Goal: Information Seeking & Learning: Find specific page/section

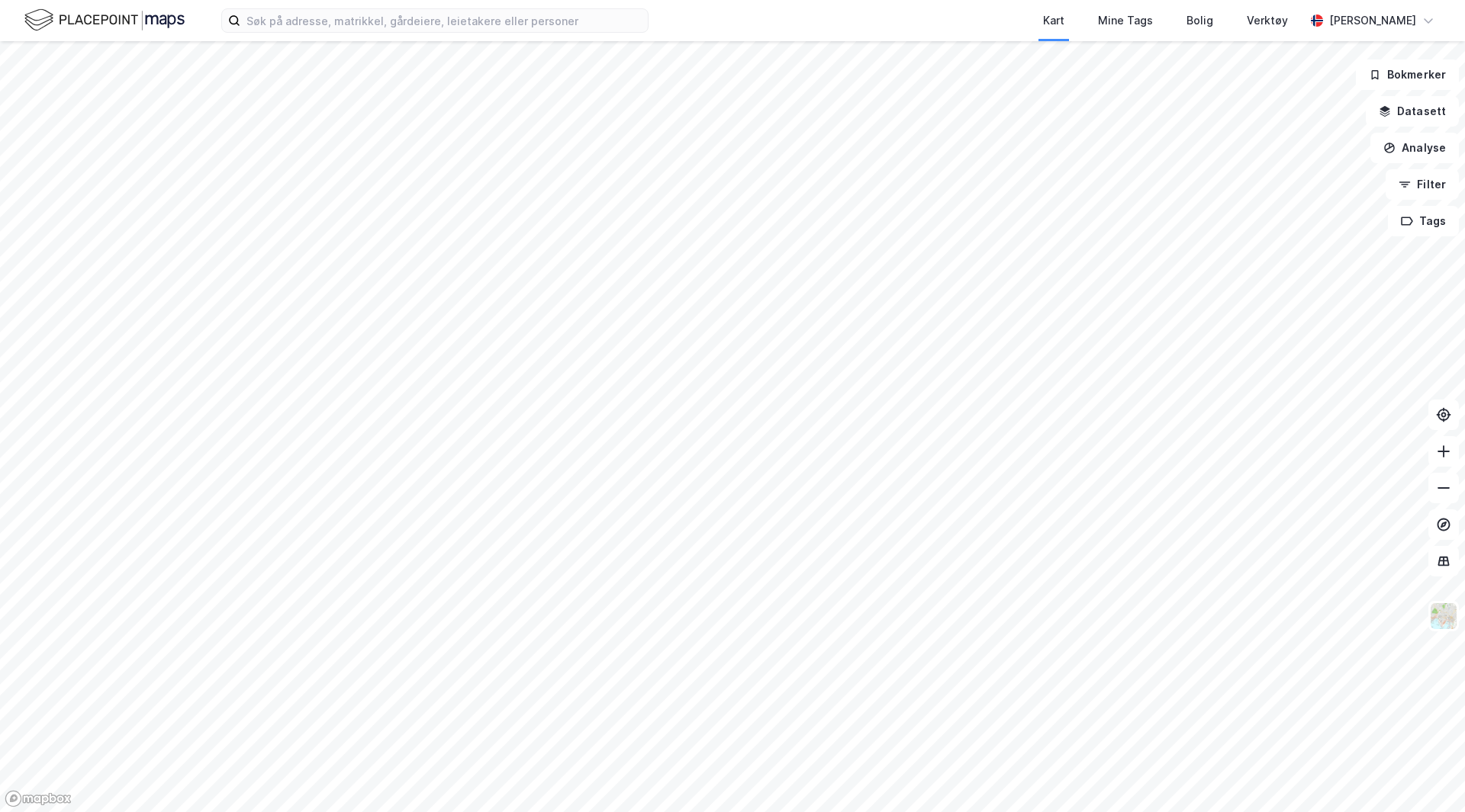
click at [81, 10] on img at bounding box center [104, 20] width 160 height 26
click at [306, 32] on label at bounding box center [435, 21] width 427 height 25
click at [306, 32] on input at bounding box center [443, 20] width 407 height 23
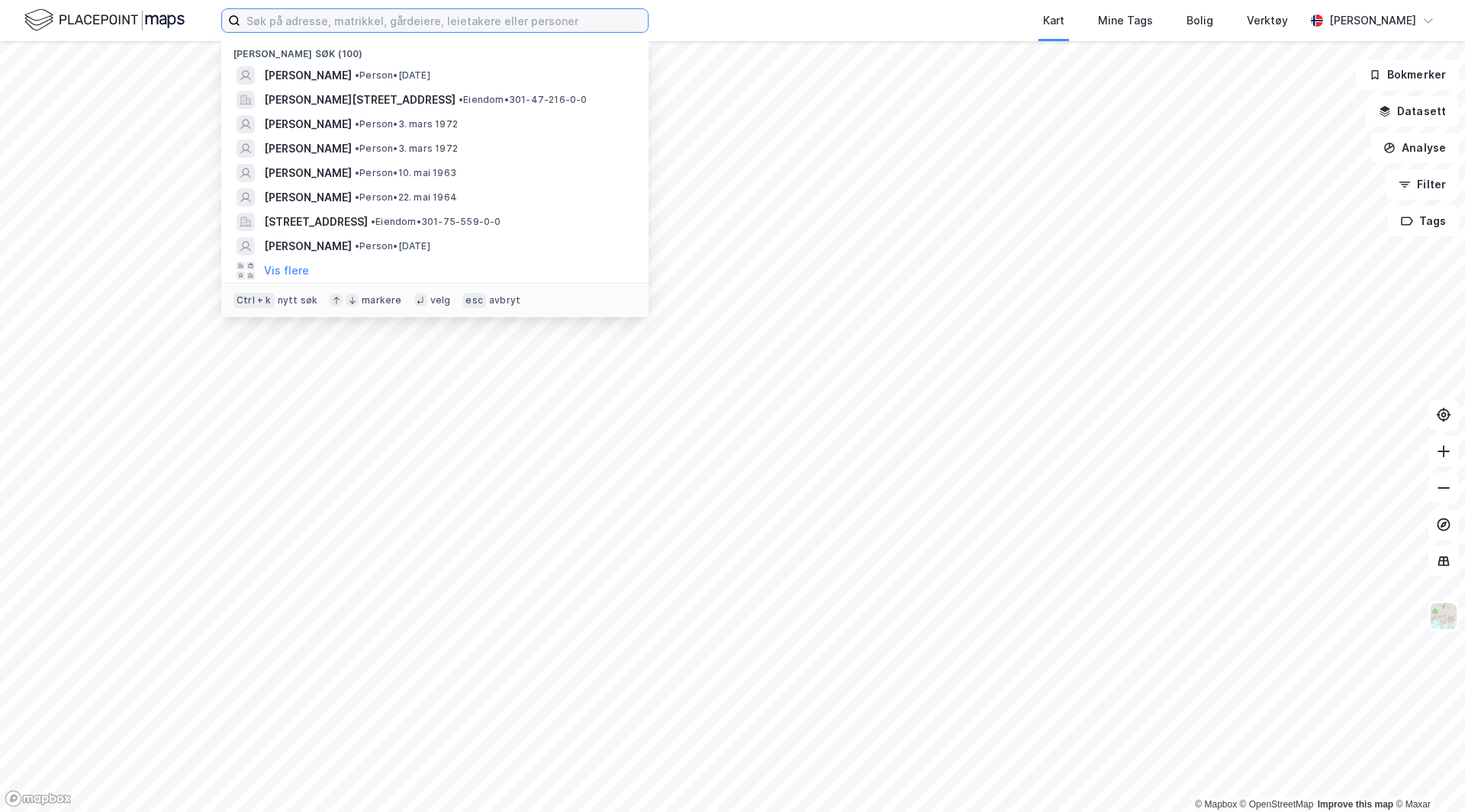
click at [313, 25] on input at bounding box center [443, 20] width 407 height 23
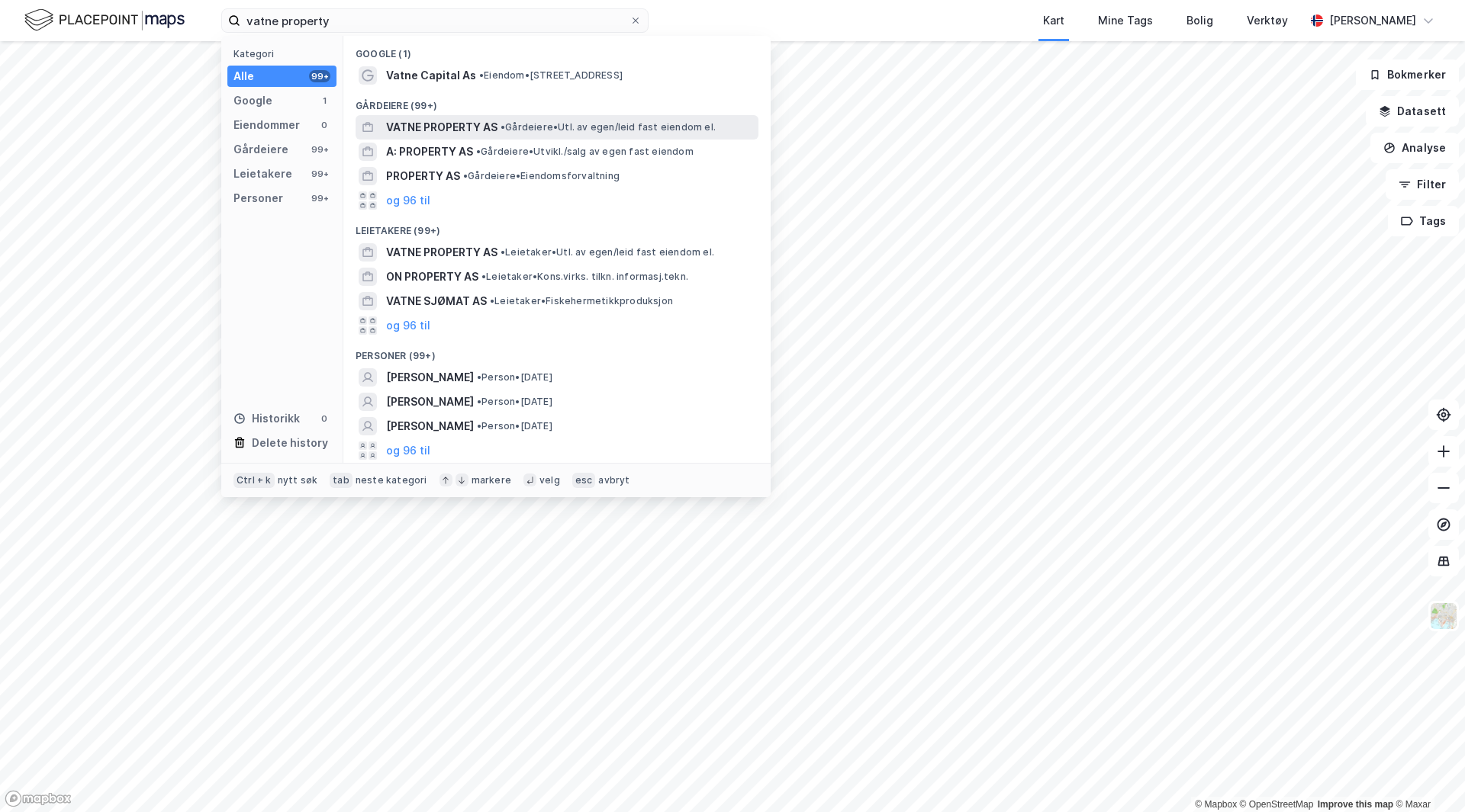
click at [472, 129] on span "VATNE PROPERTY AS" at bounding box center [442, 127] width 111 height 19
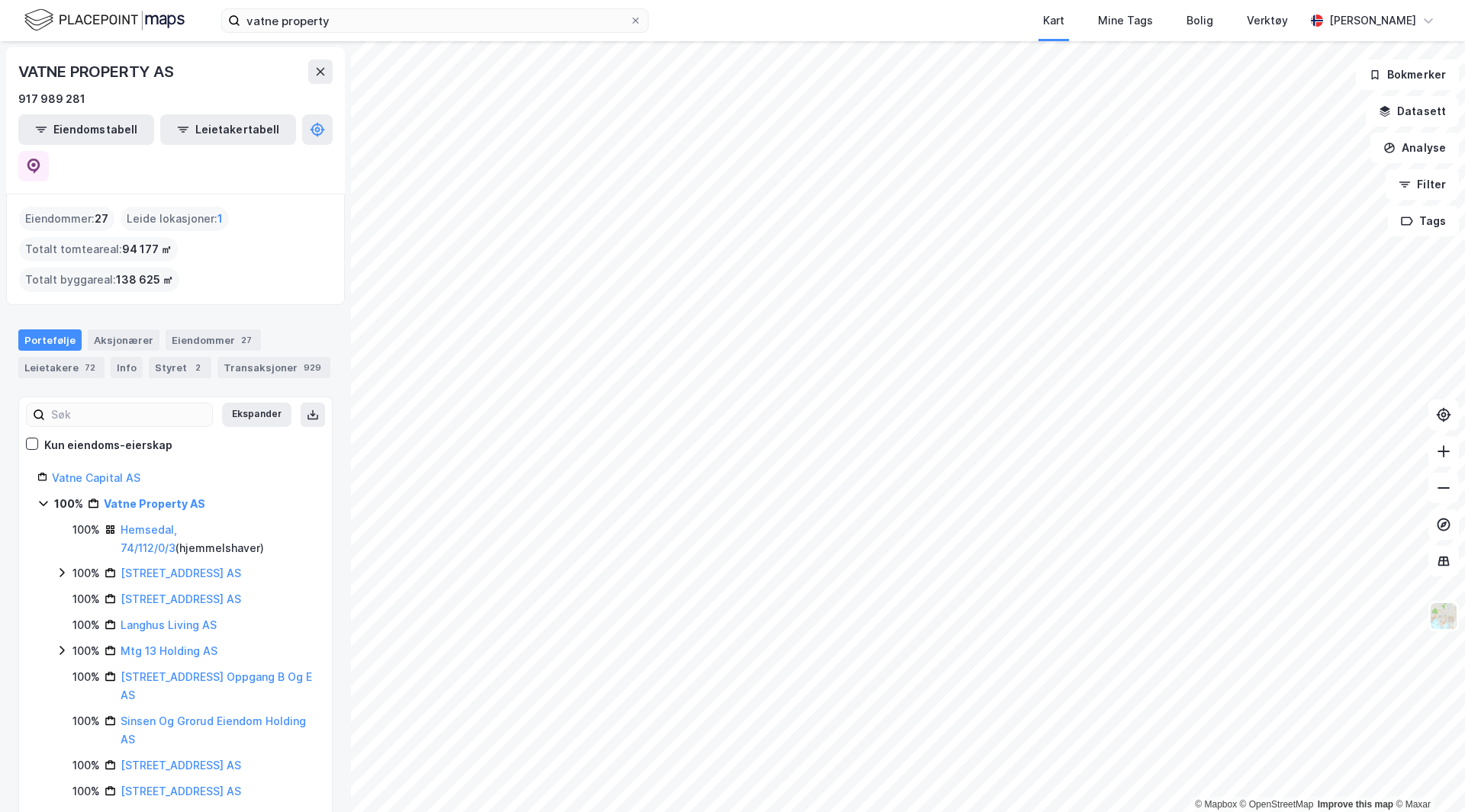
click at [45, 497] on icon at bounding box center [43, 503] width 12 height 12
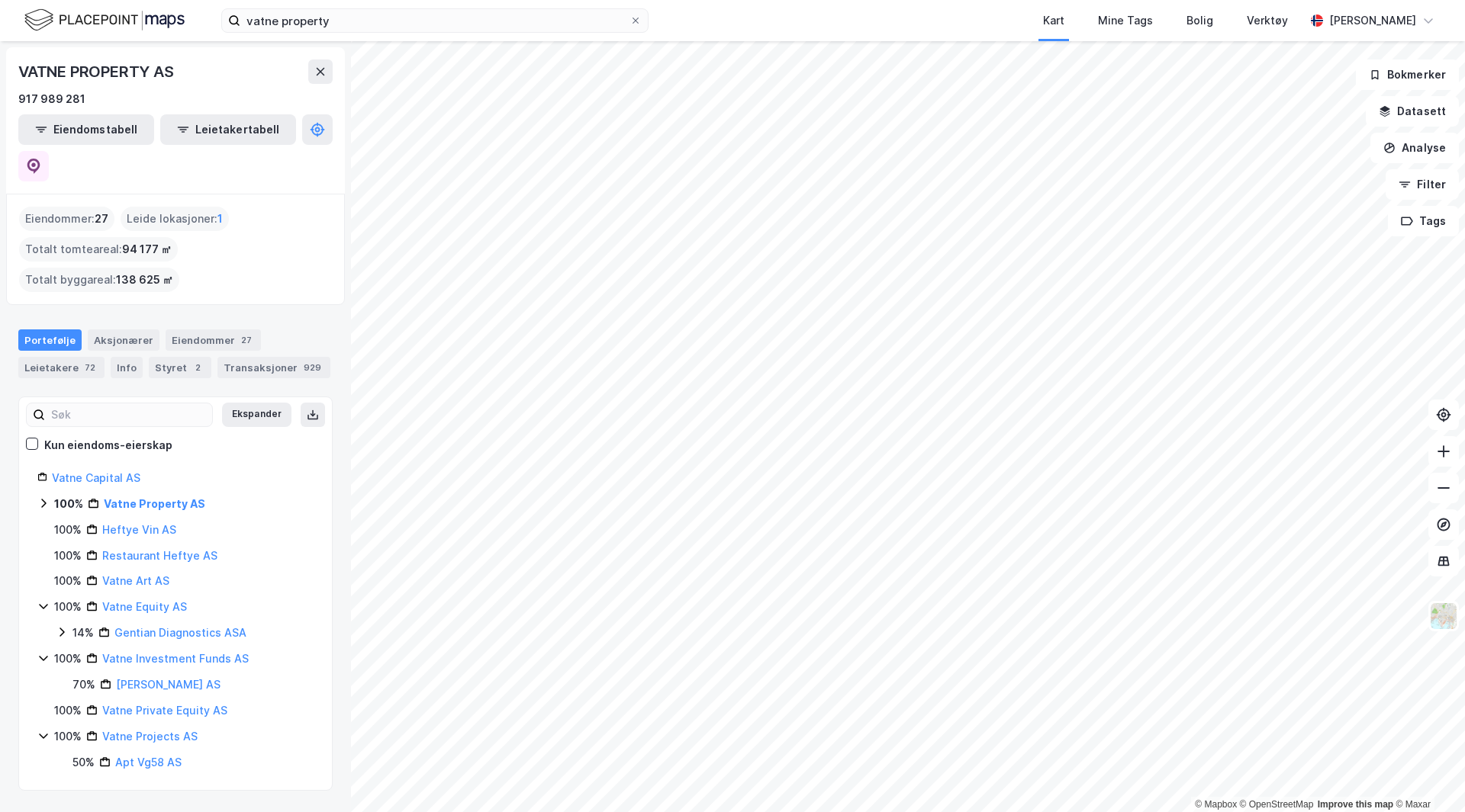
click at [42, 600] on icon at bounding box center [43, 606] width 12 height 12
click at [43, 626] on icon at bounding box center [43, 632] width 12 height 12
click at [42, 678] on icon at bounding box center [43, 684] width 12 height 12
click at [46, 497] on icon at bounding box center [43, 503] width 12 height 12
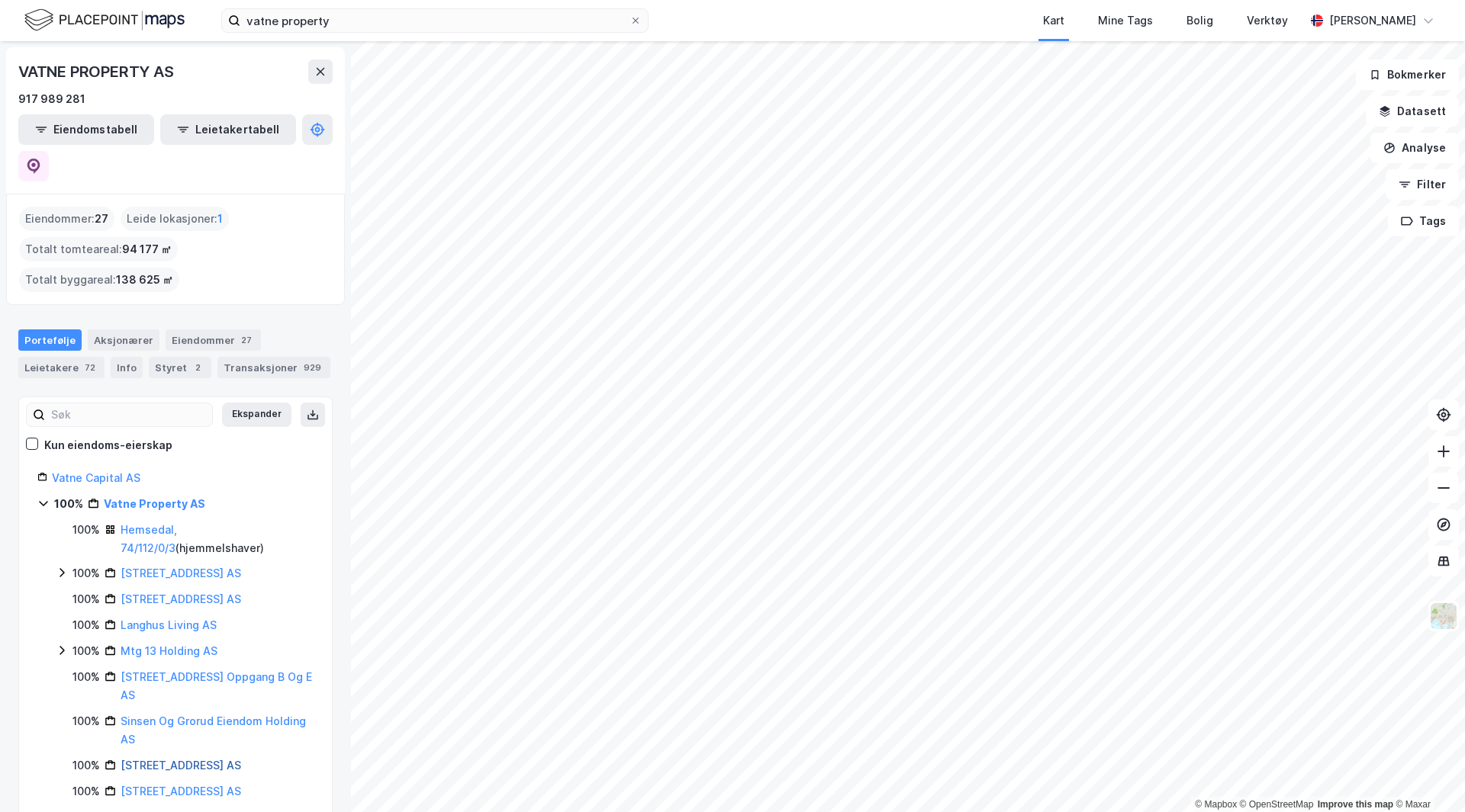
scroll to position [127, 0]
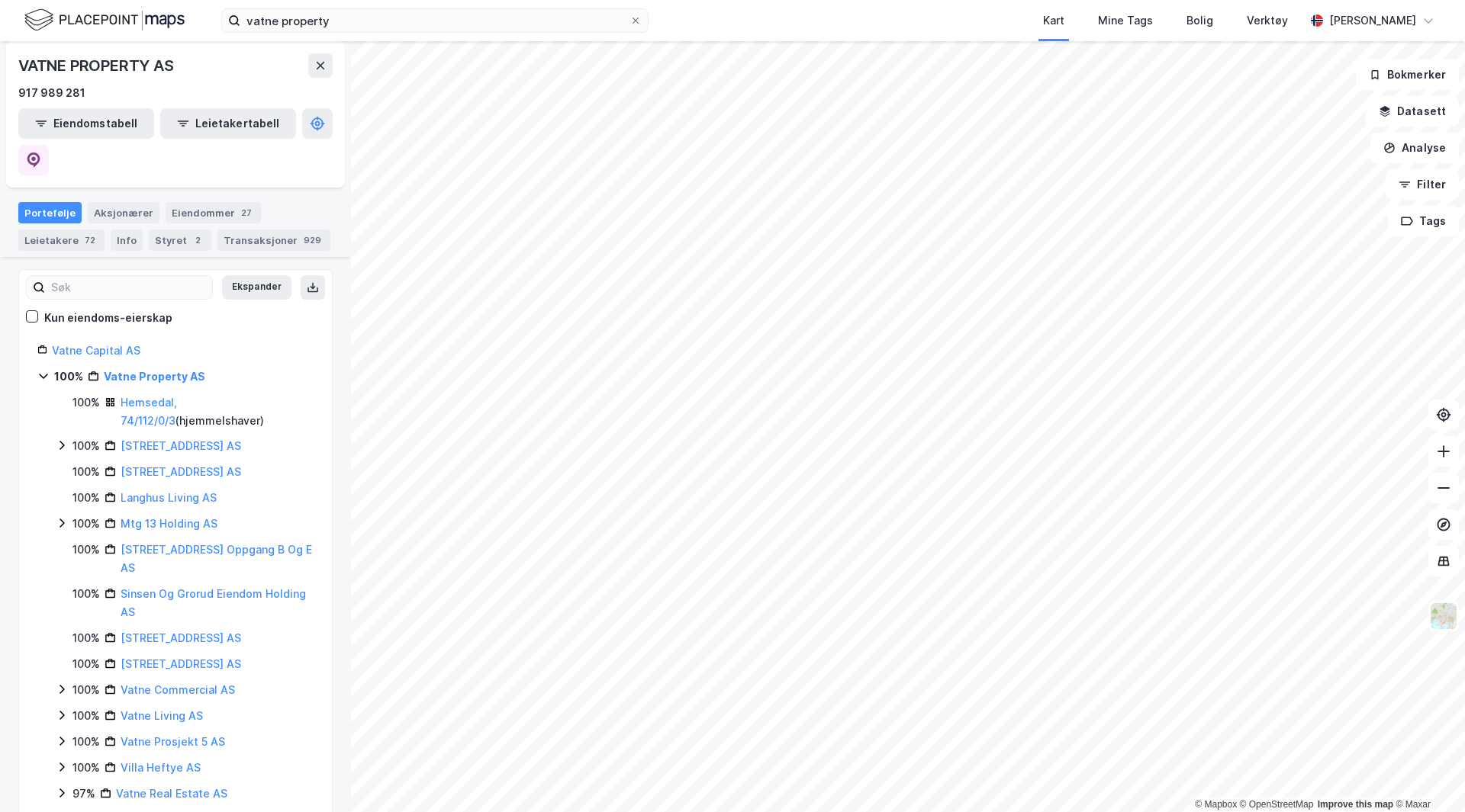
click at [40, 370] on icon at bounding box center [43, 376] width 12 height 12
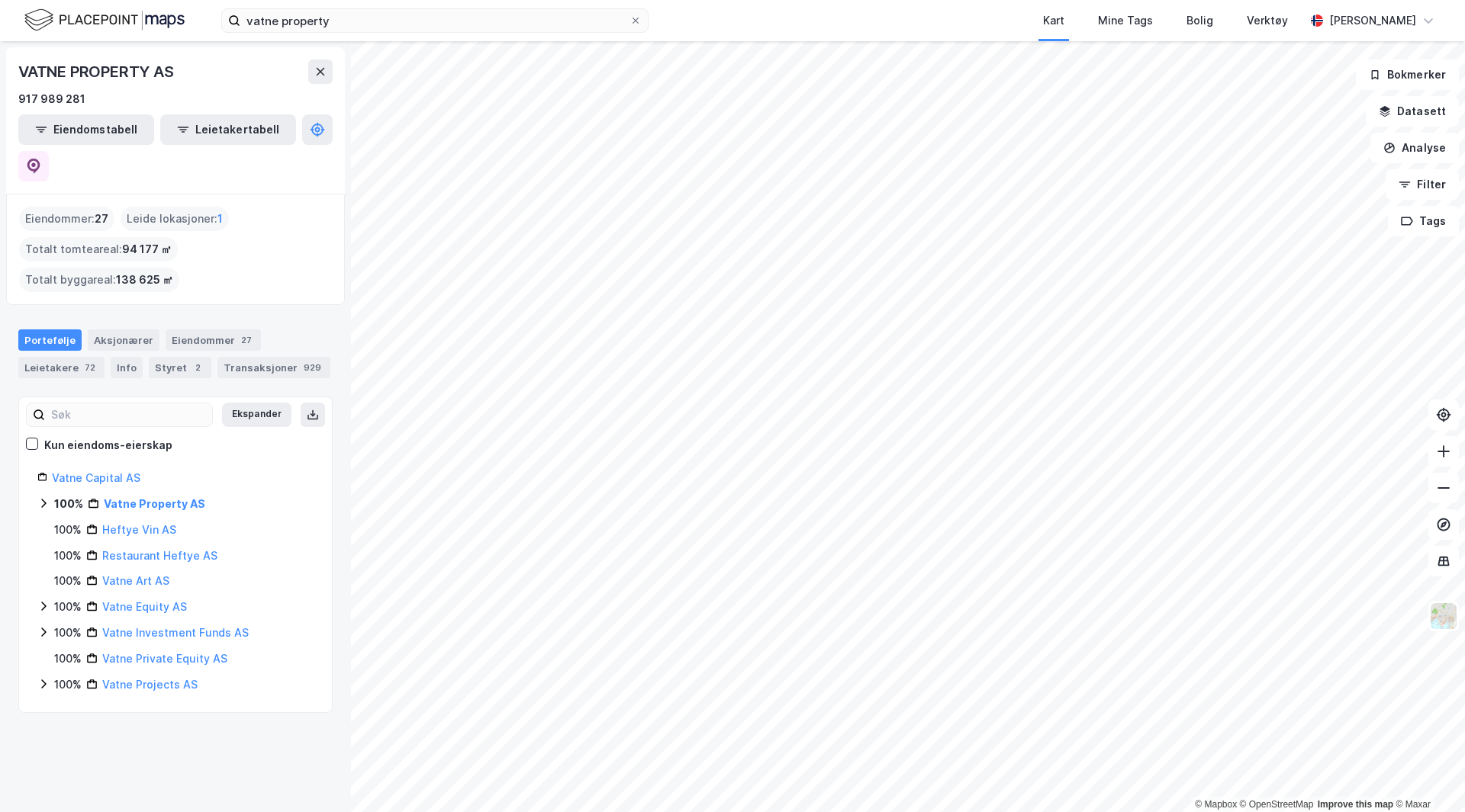
scroll to position [0, 0]
click at [40, 497] on icon at bounding box center [43, 503] width 12 height 12
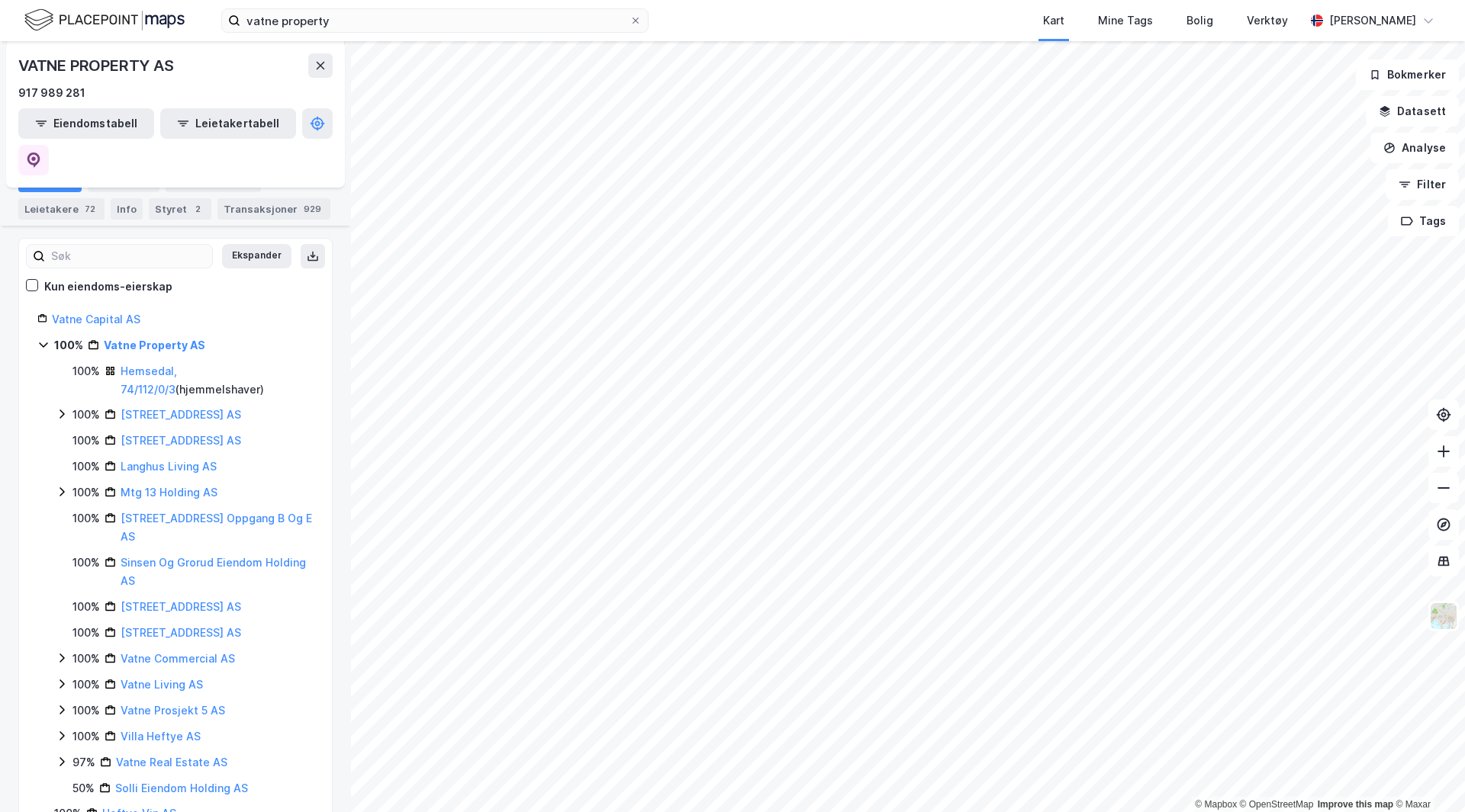
scroll to position [254, 0]
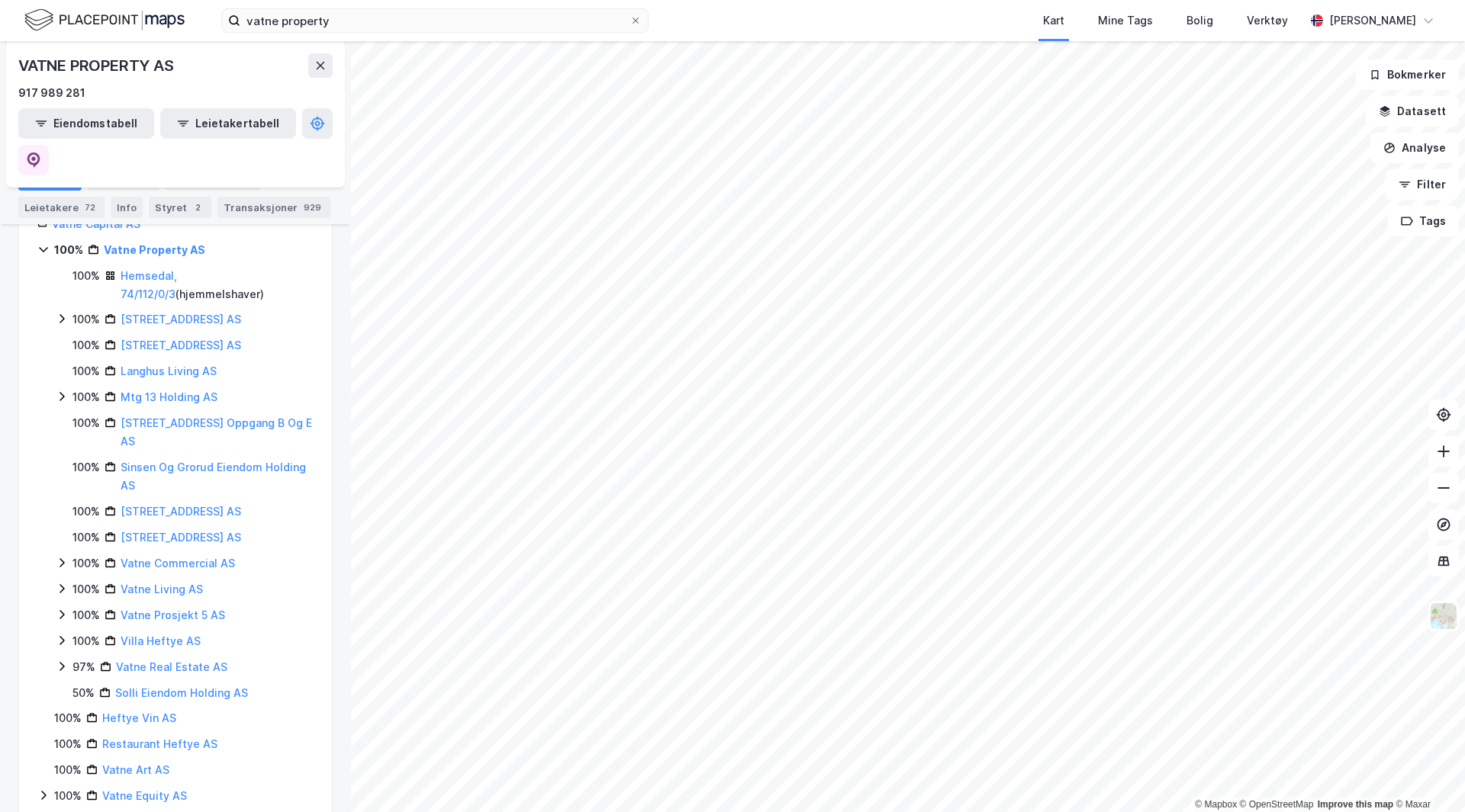
click at [62, 662] on icon at bounding box center [61, 666] width 4 height 9
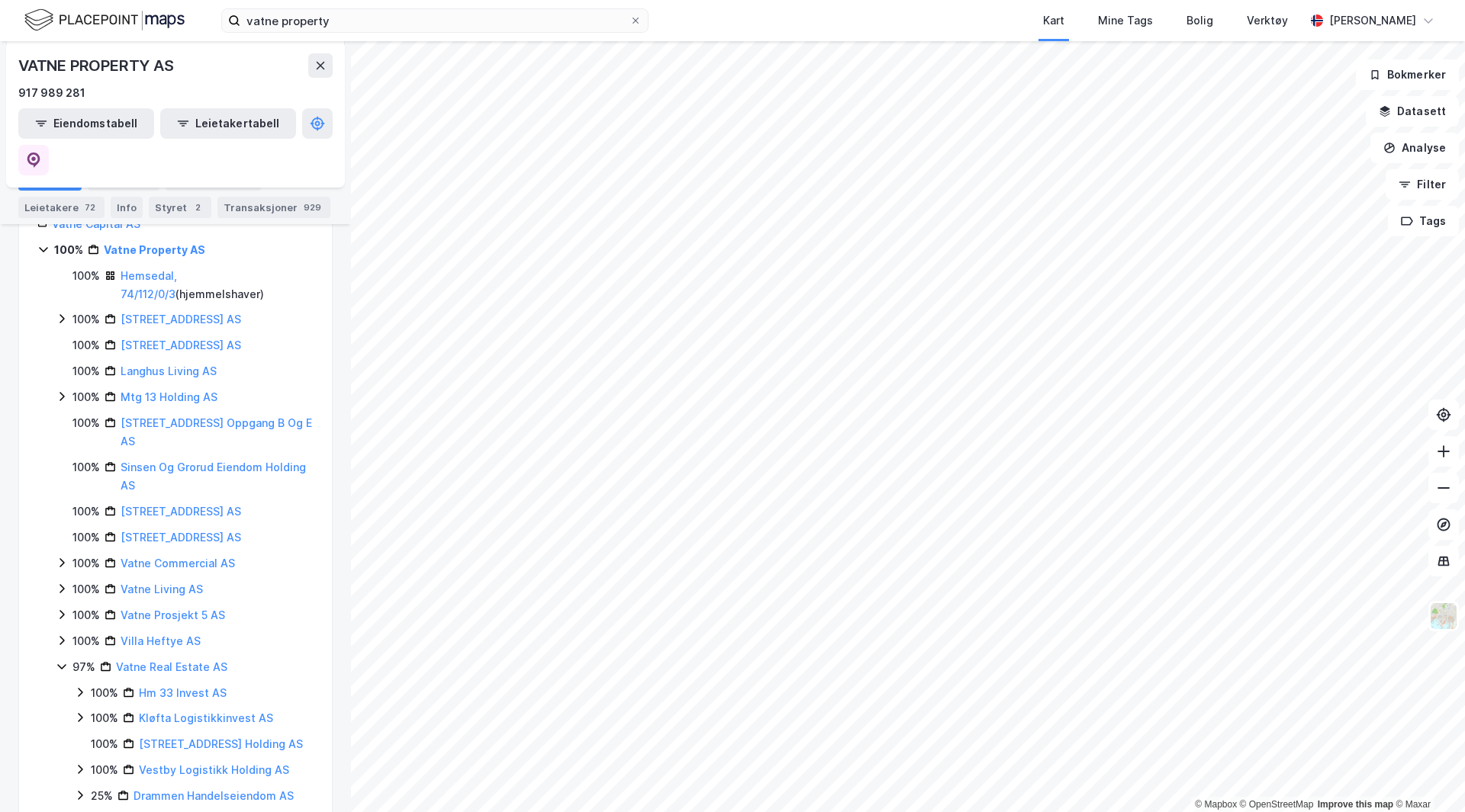
click at [62, 665] on icon at bounding box center [62, 667] width 9 height 5
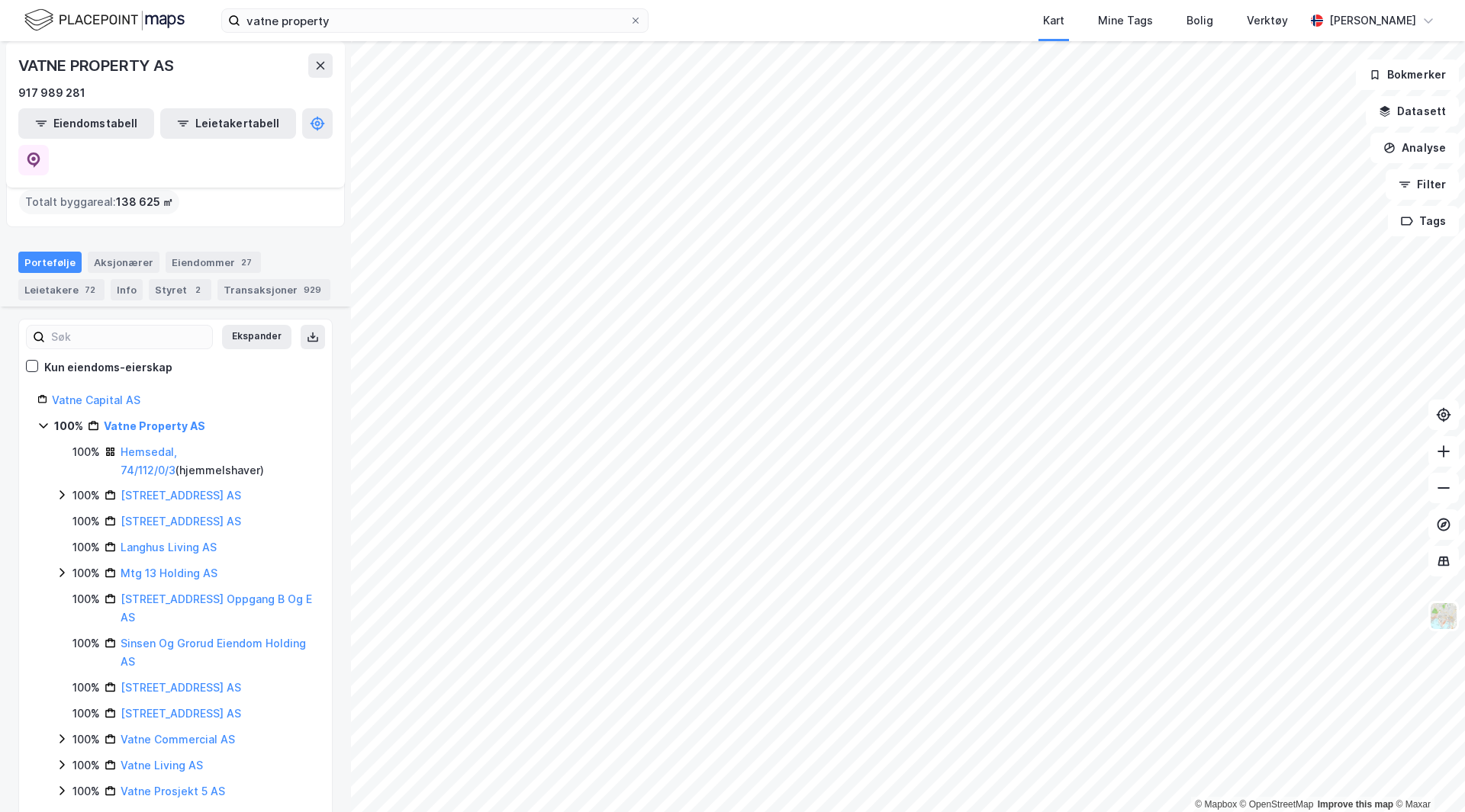
scroll to position [0, 0]
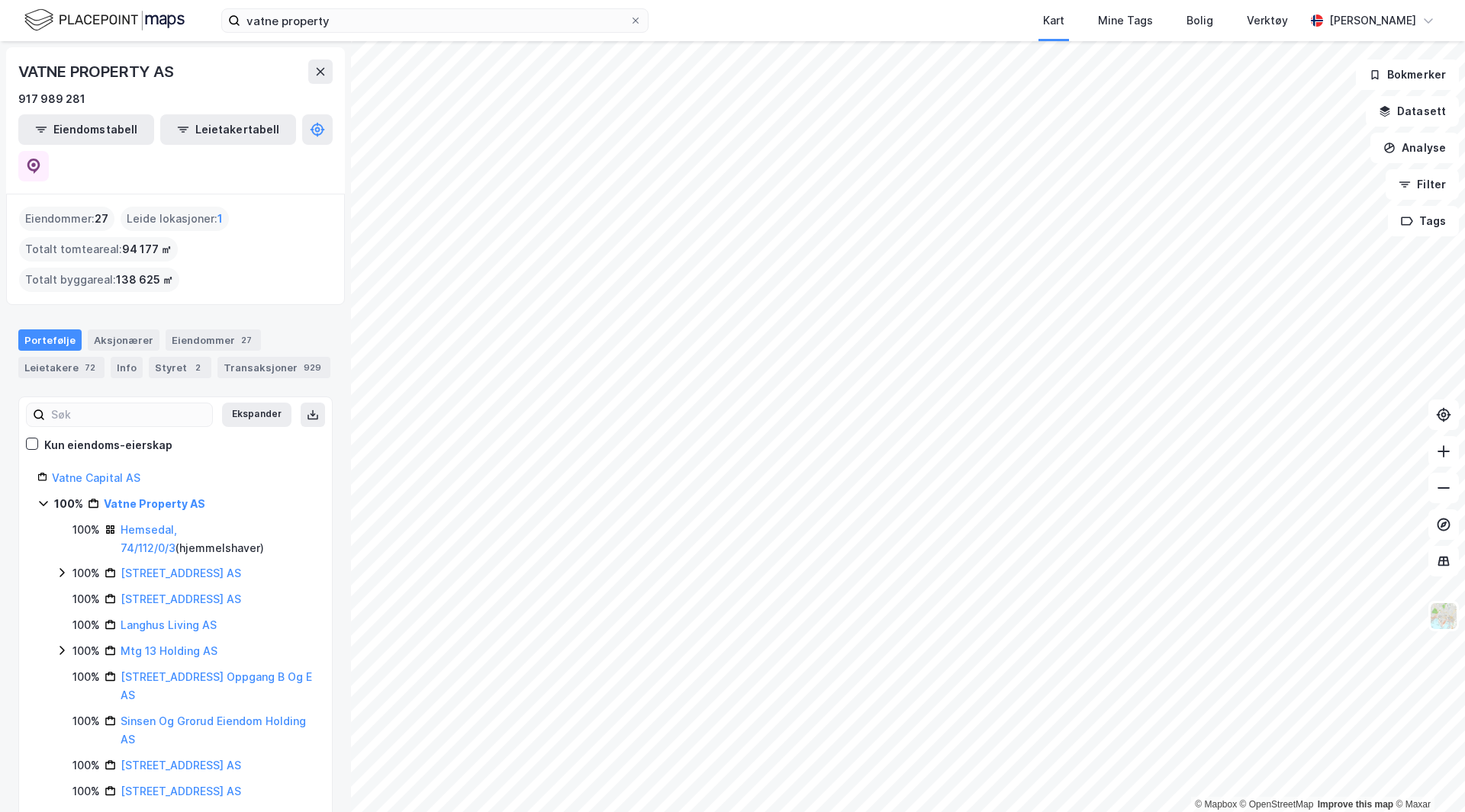
click at [42, 497] on icon at bounding box center [43, 503] width 12 height 12
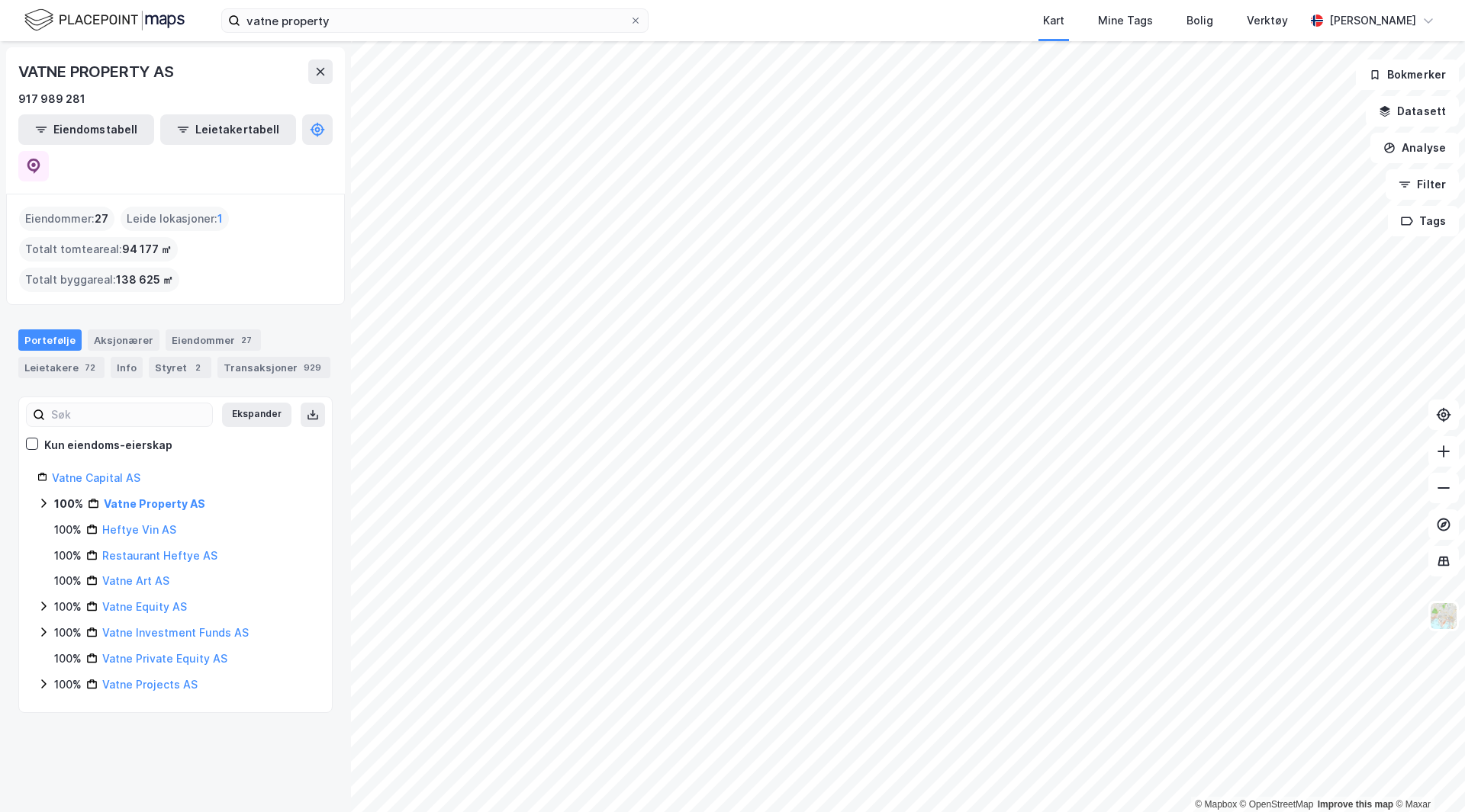
click at [42, 497] on icon at bounding box center [43, 503] width 12 height 12
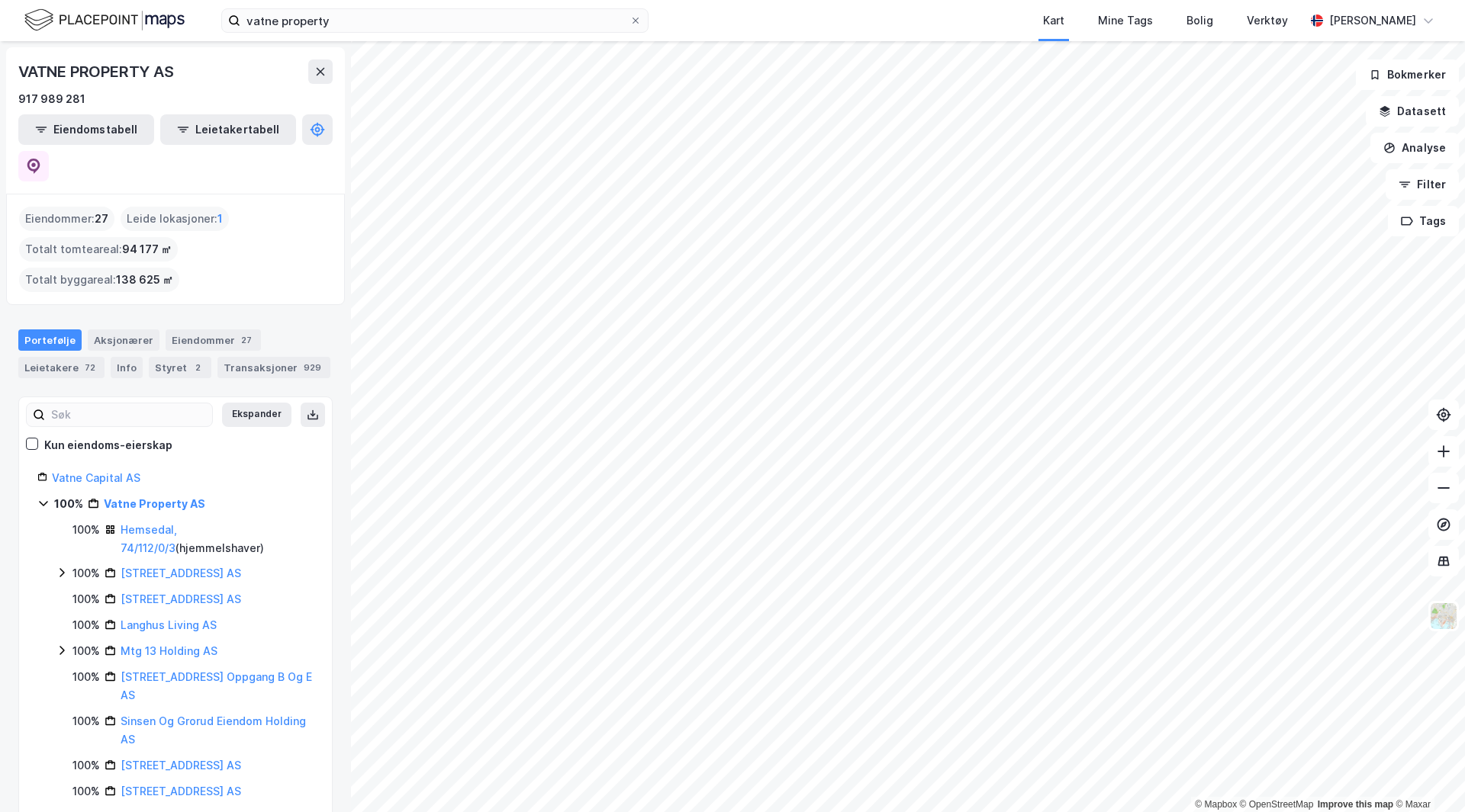
click at [42, 501] on icon at bounding box center [43, 504] width 9 height 5
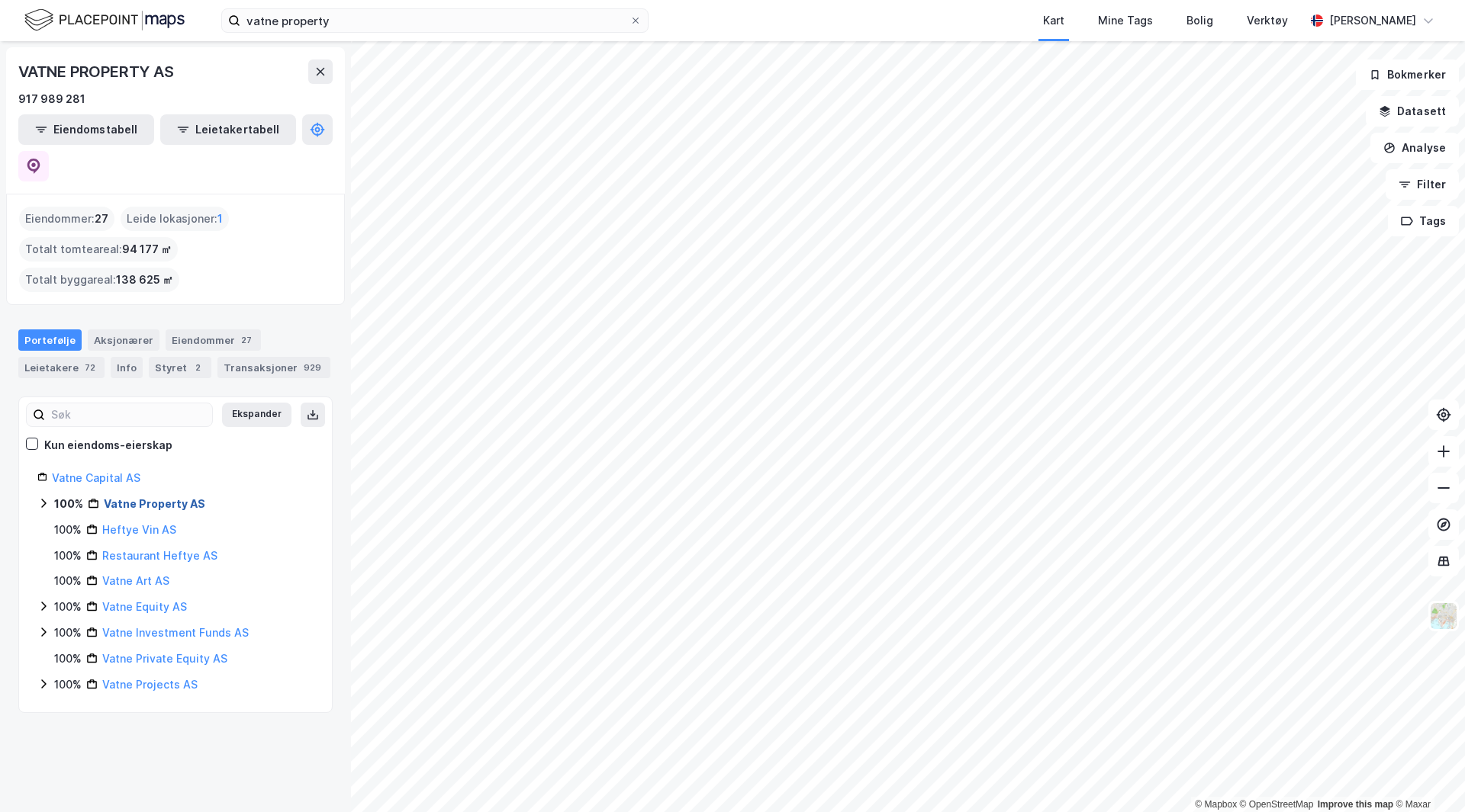
click at [166, 497] on link "Vatne Property AS" at bounding box center [155, 503] width 102 height 13
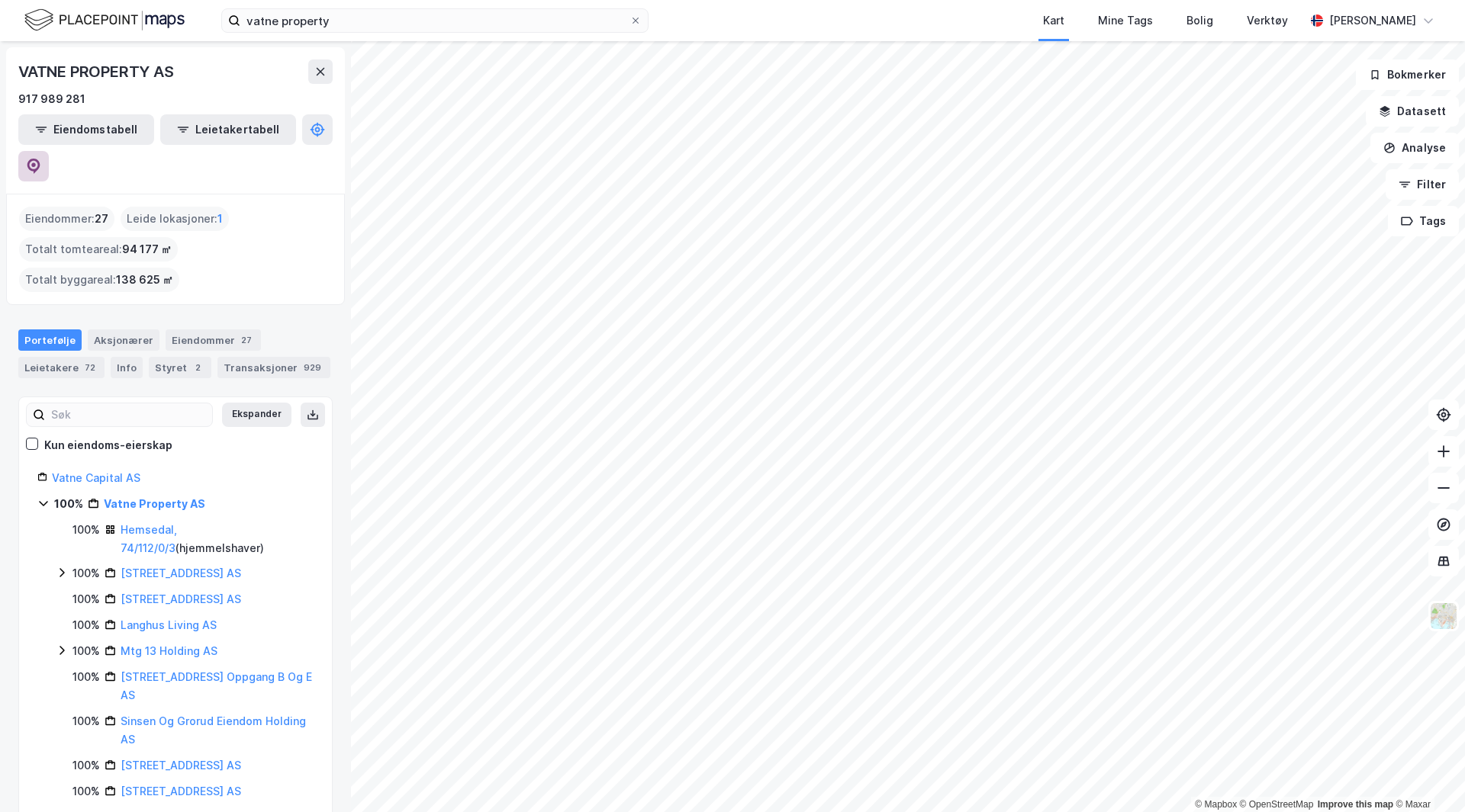
click at [41, 159] on icon at bounding box center [34, 166] width 13 height 15
drag, startPoint x: 317, startPoint y: 132, endPoint x: 285, endPoint y: 177, distance: 55.2
click at [285, 207] on div "Eiendommer : 27 Leide lokasjoner : 1 Totalt tomteareal : 94 177 ㎡ Totalt byggar…" at bounding box center [176, 249] width 313 height 86
drag, startPoint x: 313, startPoint y: 124, endPoint x: 308, endPoint y: 180, distance: 56.2
click at [291, 210] on div "Eiendommer : 27 Leide lokasjoner : 1 Totalt tomteareal : 94 177 ㎡ Totalt byggar…" at bounding box center [176, 249] width 313 height 86
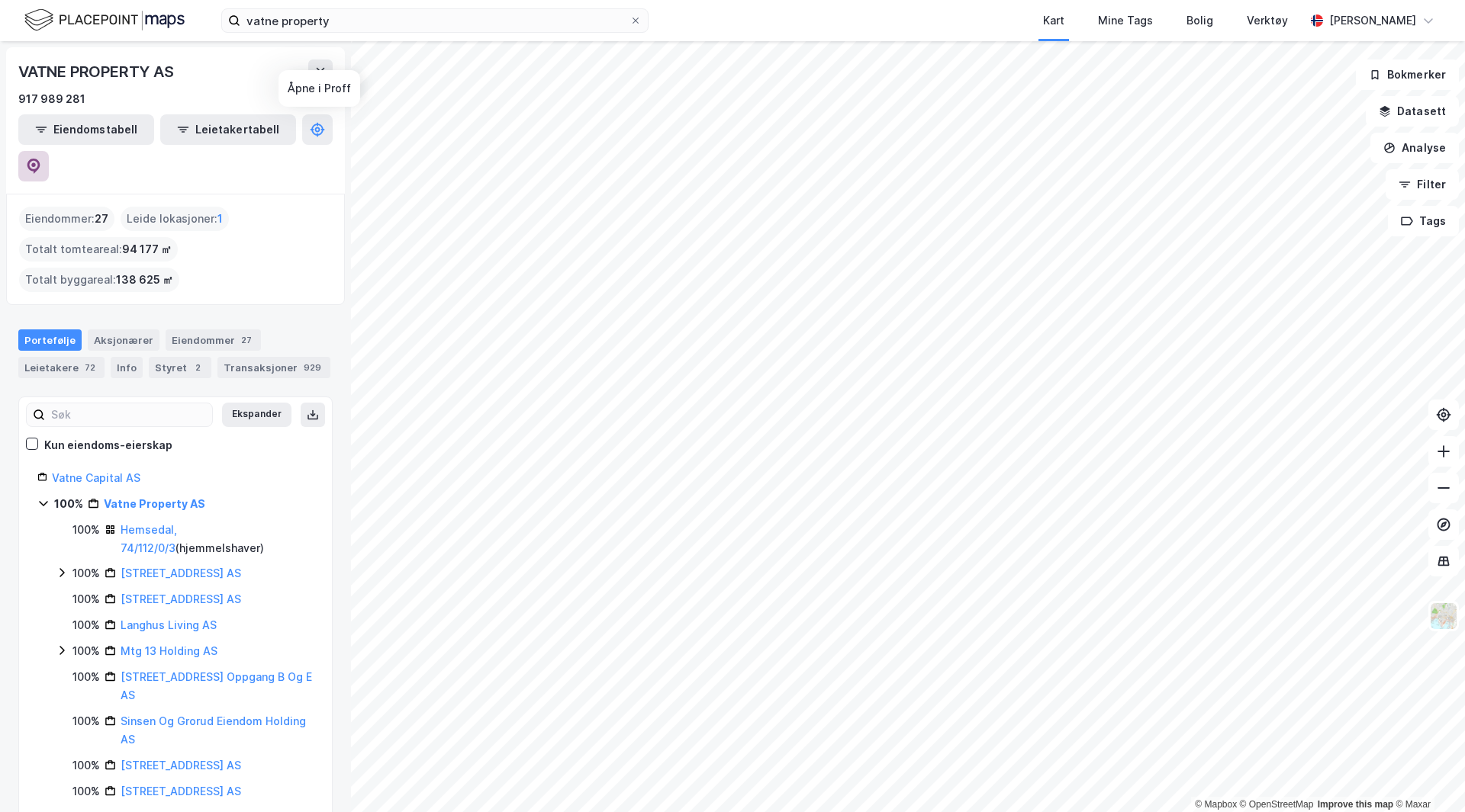
click at [49, 151] on button at bounding box center [34, 166] width 31 height 31
click at [41, 497] on icon at bounding box center [43, 503] width 12 height 12
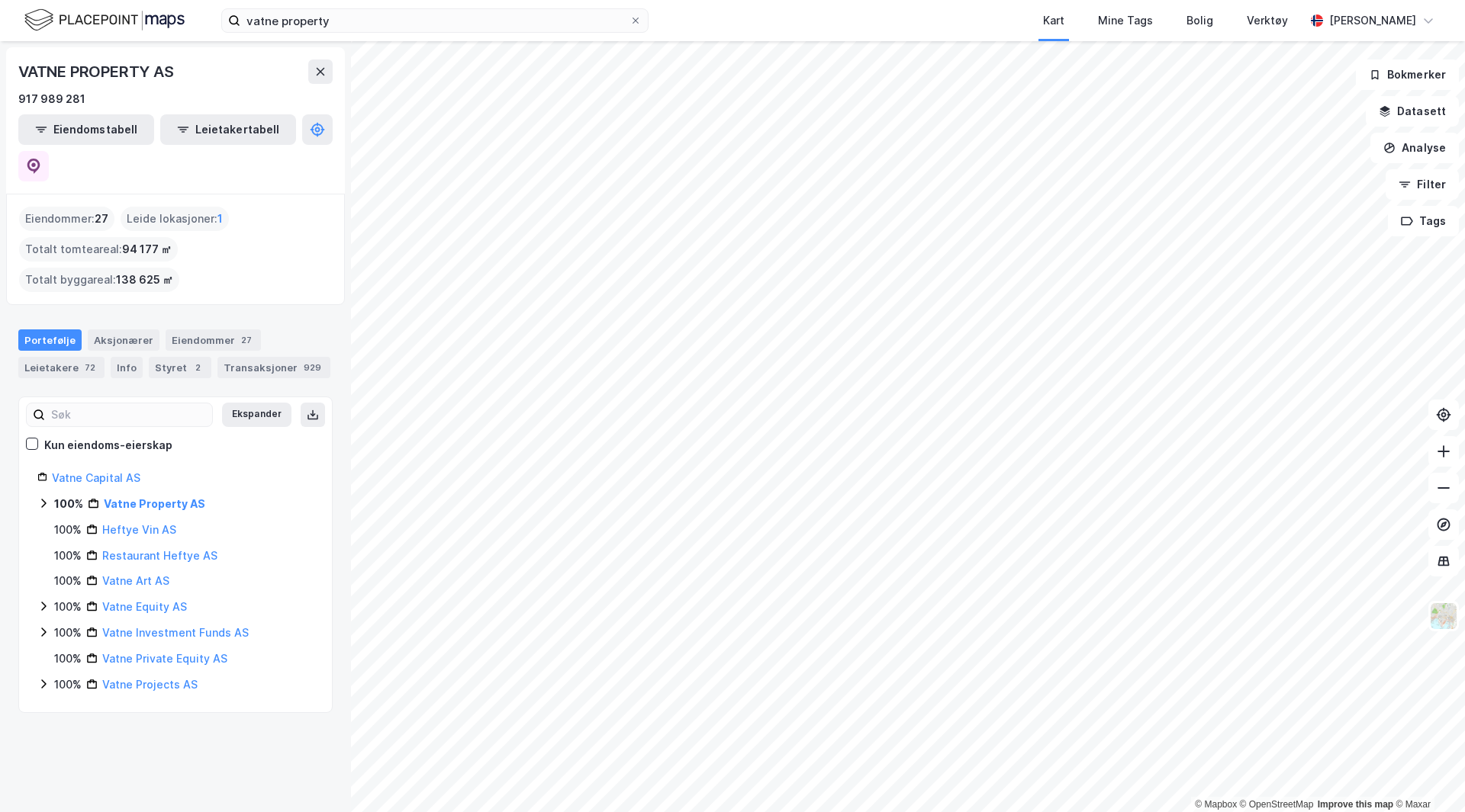
click at [263, 771] on div "VATNE PROPERTY AS 917 989 281 Eiendomstabell Leietakertabell Eiendommer : 27 Le…" at bounding box center [175, 427] width 351 height 771
click at [287, 9] on div "vatne property Kart Mine Tags Bolig Verktøy [PERSON_NAME]" at bounding box center [732, 20] width 1465 height 41
click at [287, 15] on input "vatne property" at bounding box center [434, 20] width 389 height 23
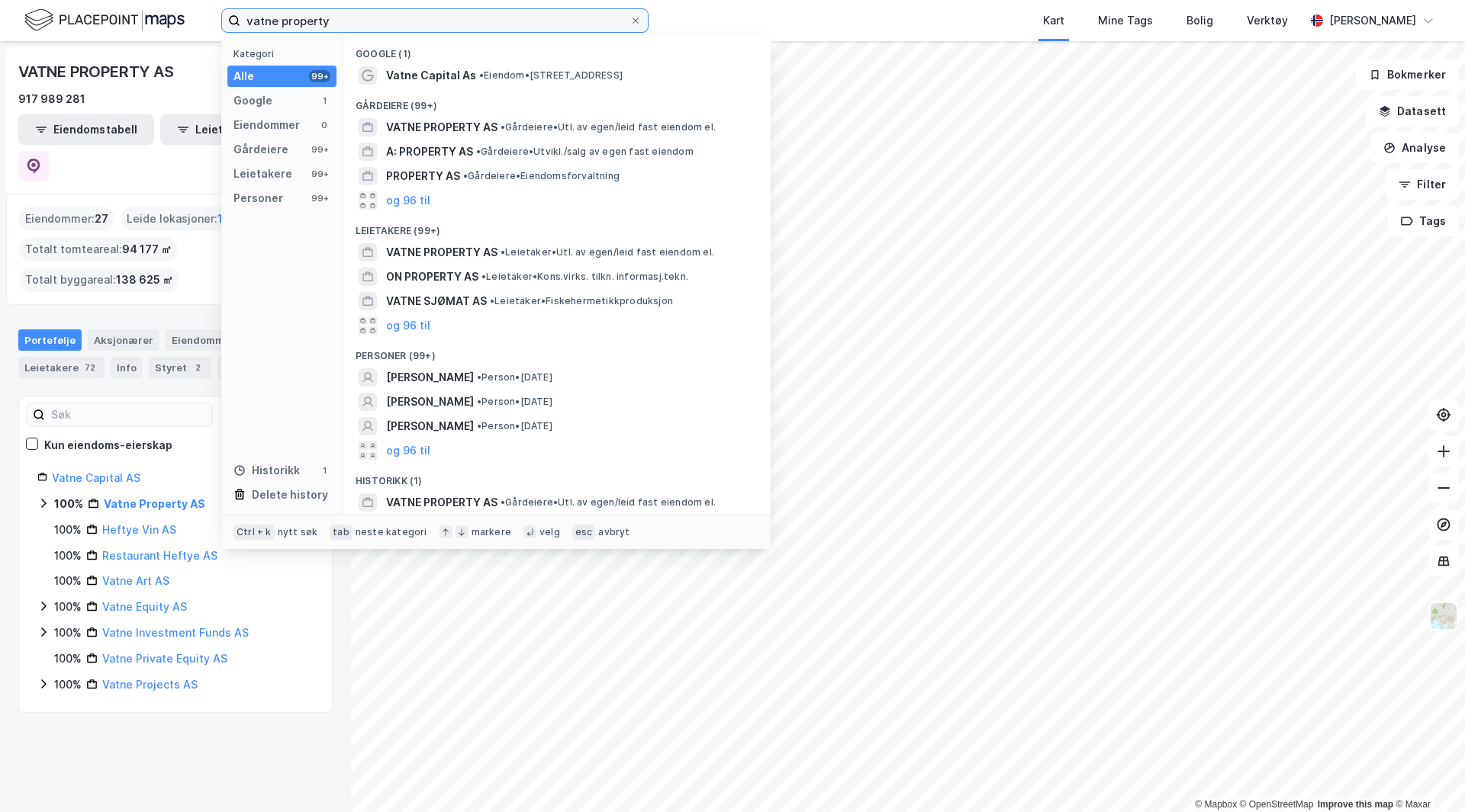
click at [287, 15] on input "vatne property" at bounding box center [434, 20] width 389 height 23
paste input "Nsf Iv Stormåsan 42 AS"
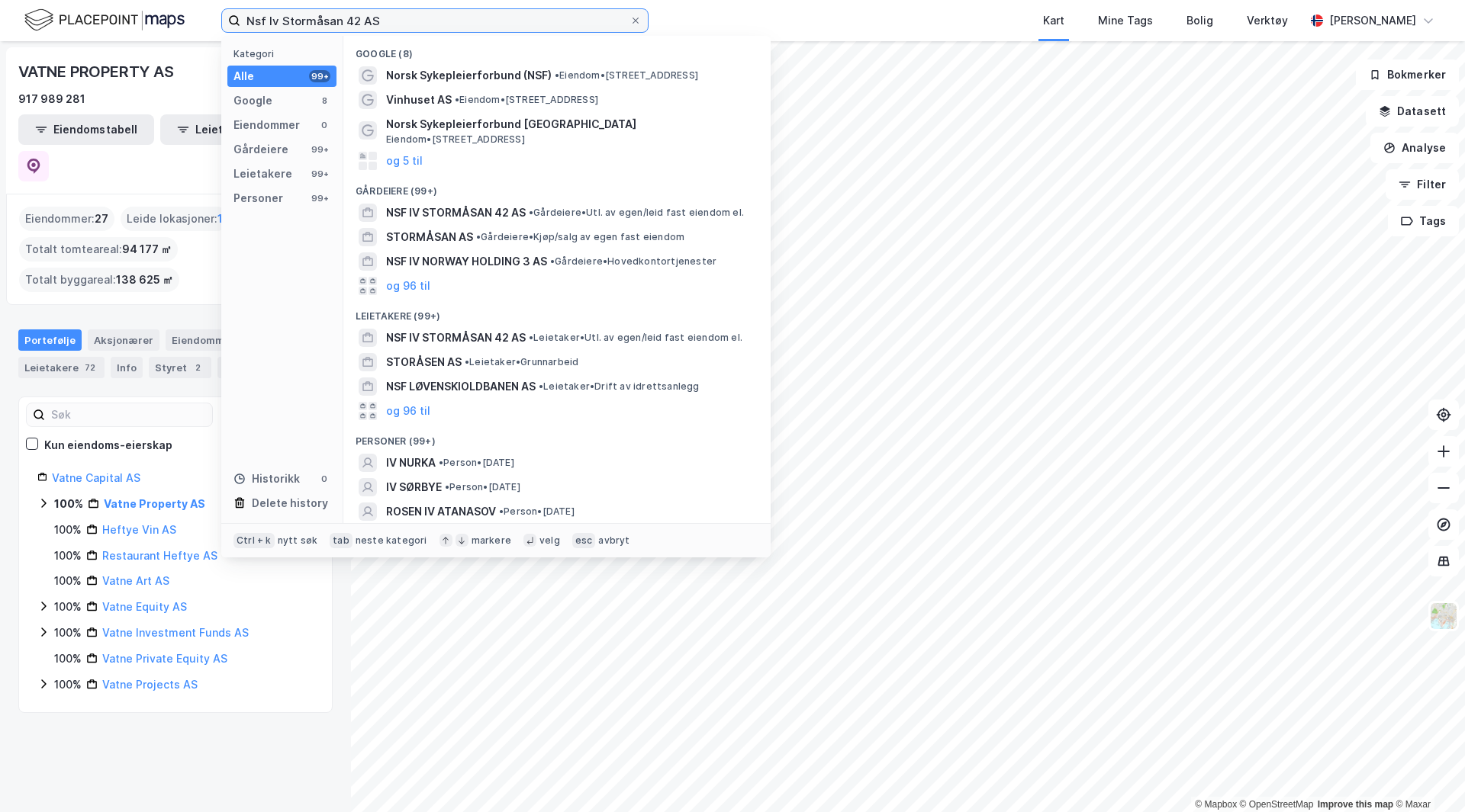
type input "Nsf Iv Stormåsan 42 AS"
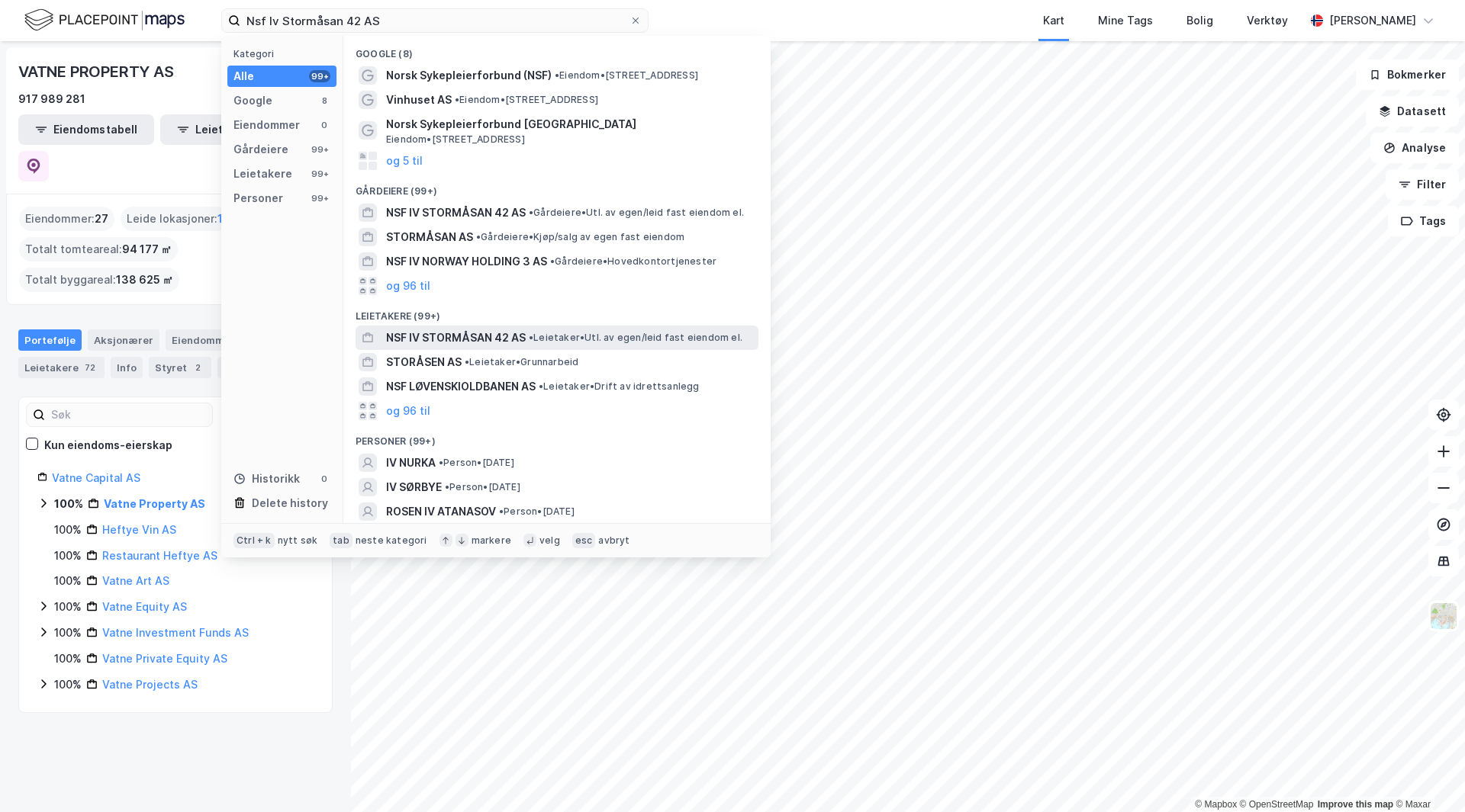
click at [497, 328] on span "NSF IV STORMÅSAN 42 AS" at bounding box center [456, 337] width 140 height 19
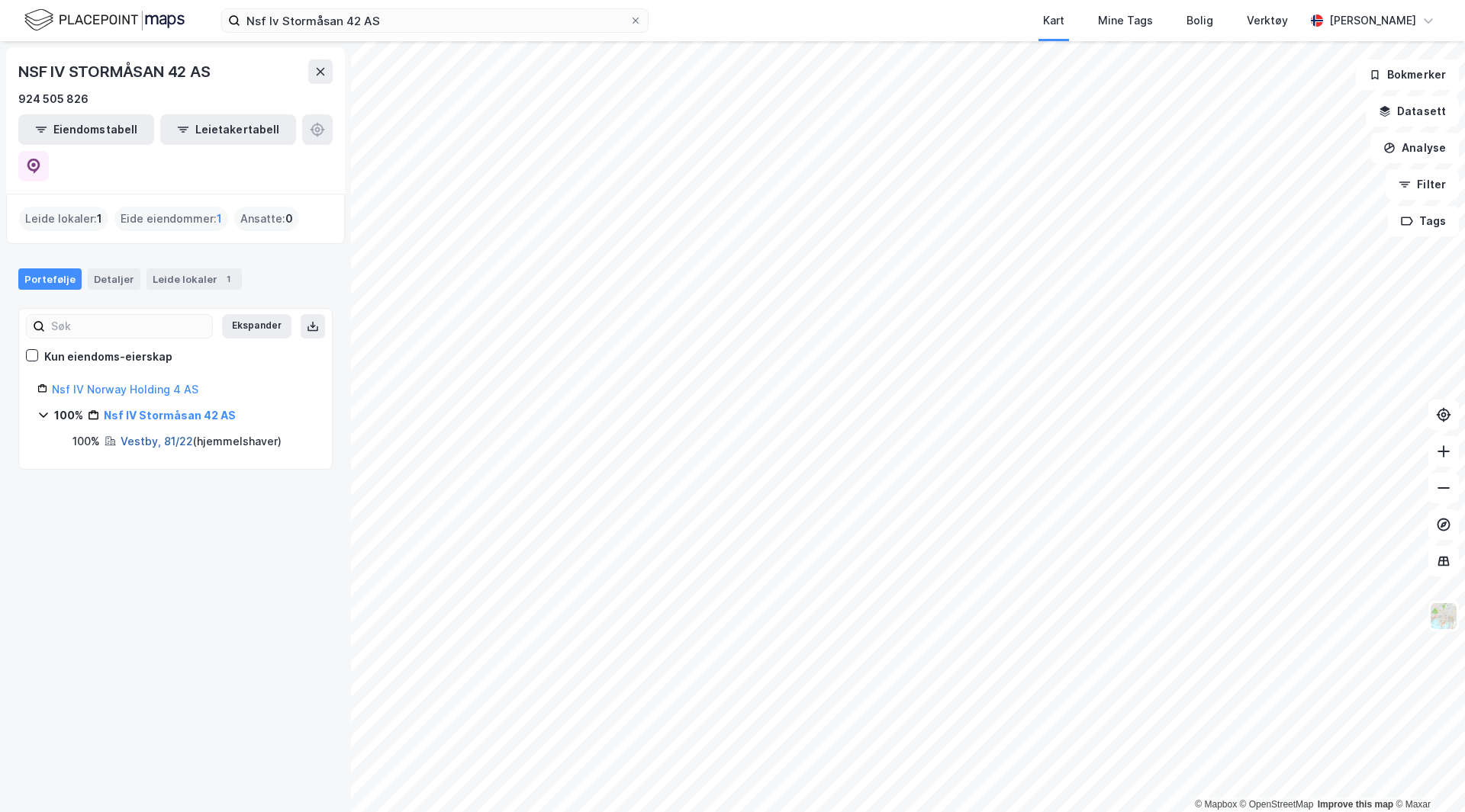
click at [147, 435] on link "Vestby, 81/22" at bounding box center [157, 441] width 72 height 13
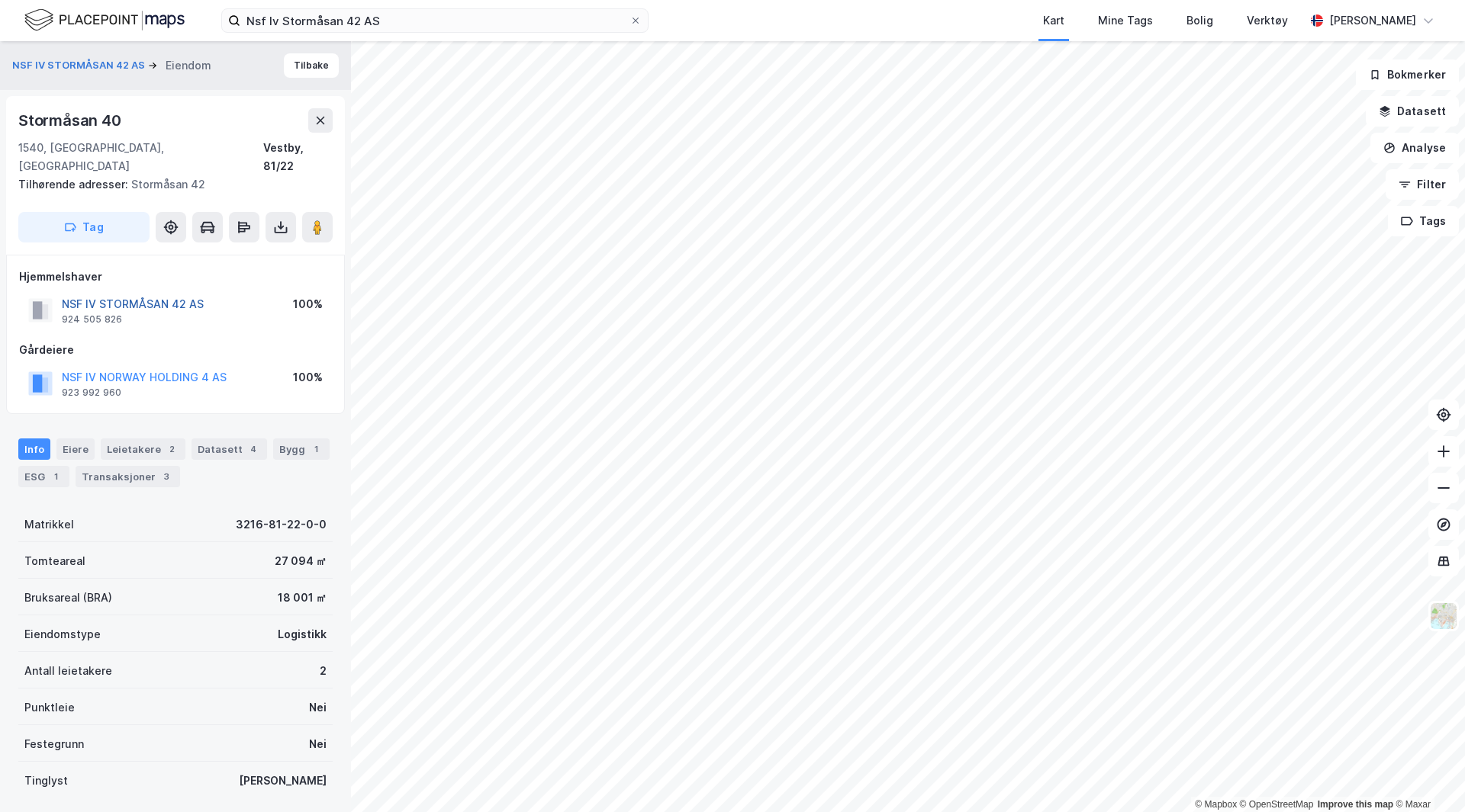
click at [0, 0] on button "NSF IV STORMÅSAN 42 AS" at bounding box center [0, 0] width 0 height 0
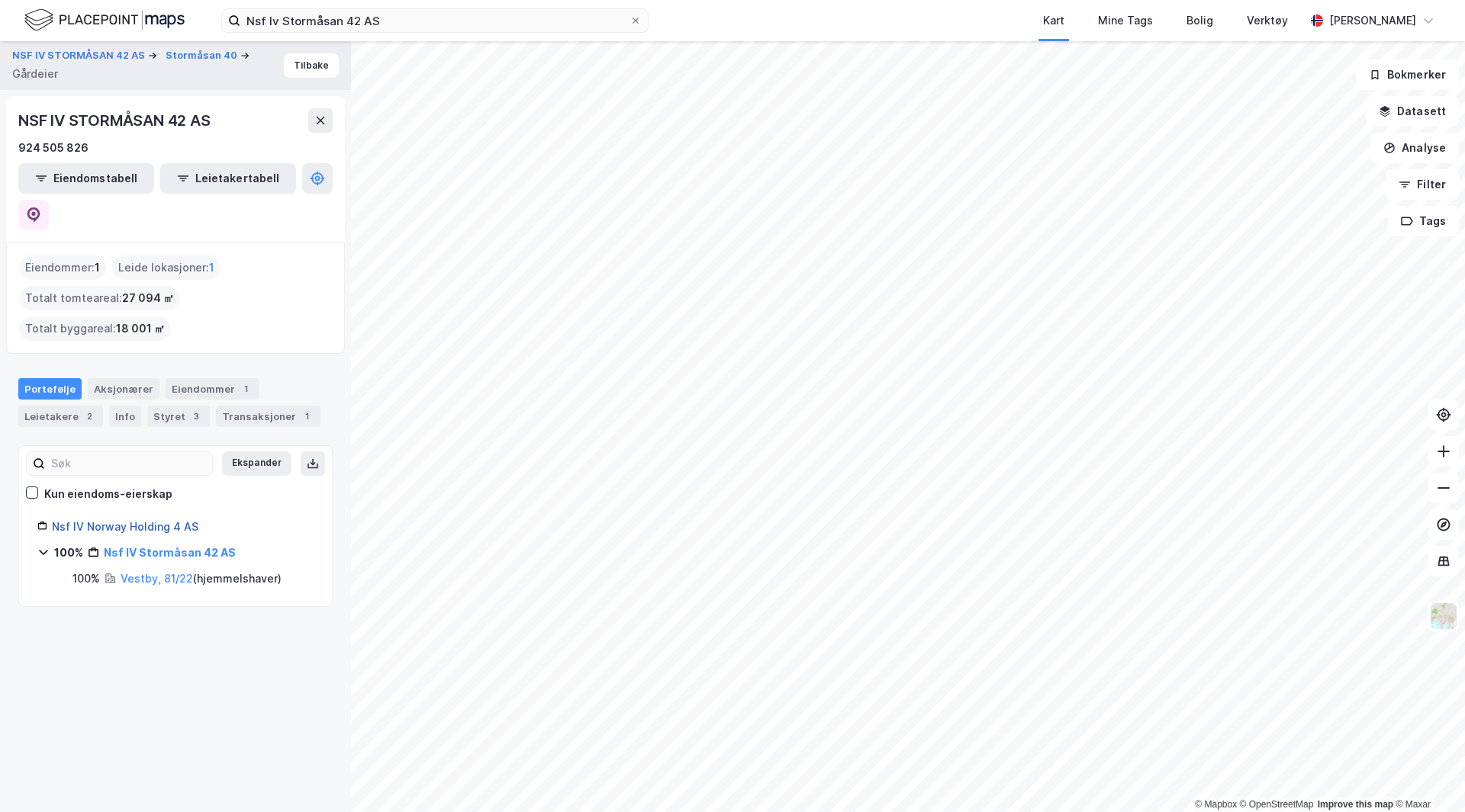
click at [115, 520] on link "Nsf IV Norway Holding 4 AS" at bounding box center [125, 526] width 147 height 13
click at [104, 520] on link "Nsf IV Norway Holding 4 AS" at bounding box center [125, 526] width 147 height 13
click at [57, 520] on link "Nsf IV Norway Holding 4 AS" at bounding box center [125, 526] width 147 height 13
